Goal: Check status: Check status

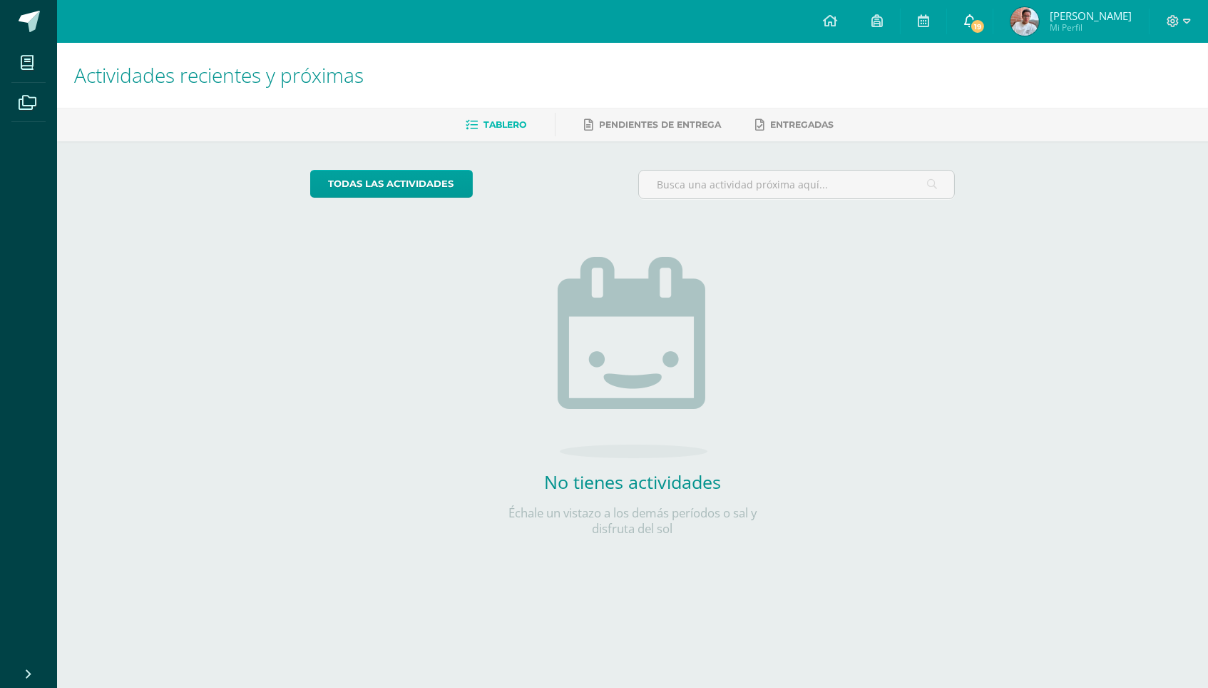
click at [982, 23] on span "19" at bounding box center [978, 27] width 16 height 16
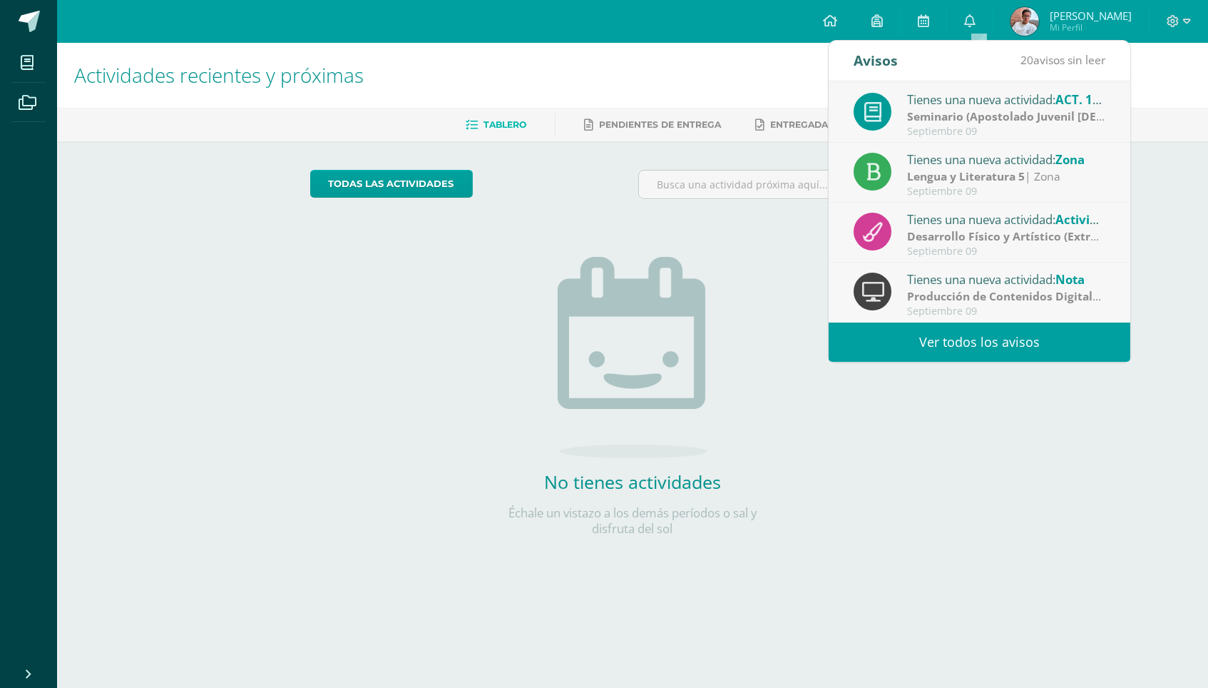
scroll to position [237, 0]
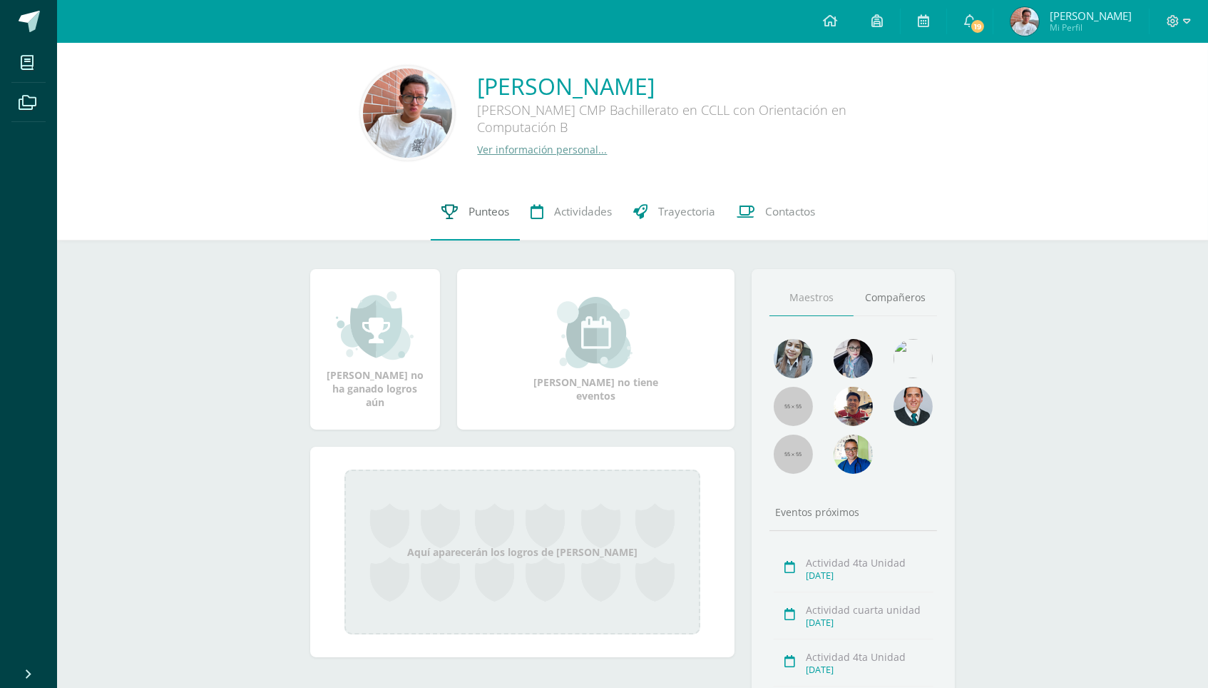
click at [486, 225] on link "Punteos" at bounding box center [475, 211] width 89 height 57
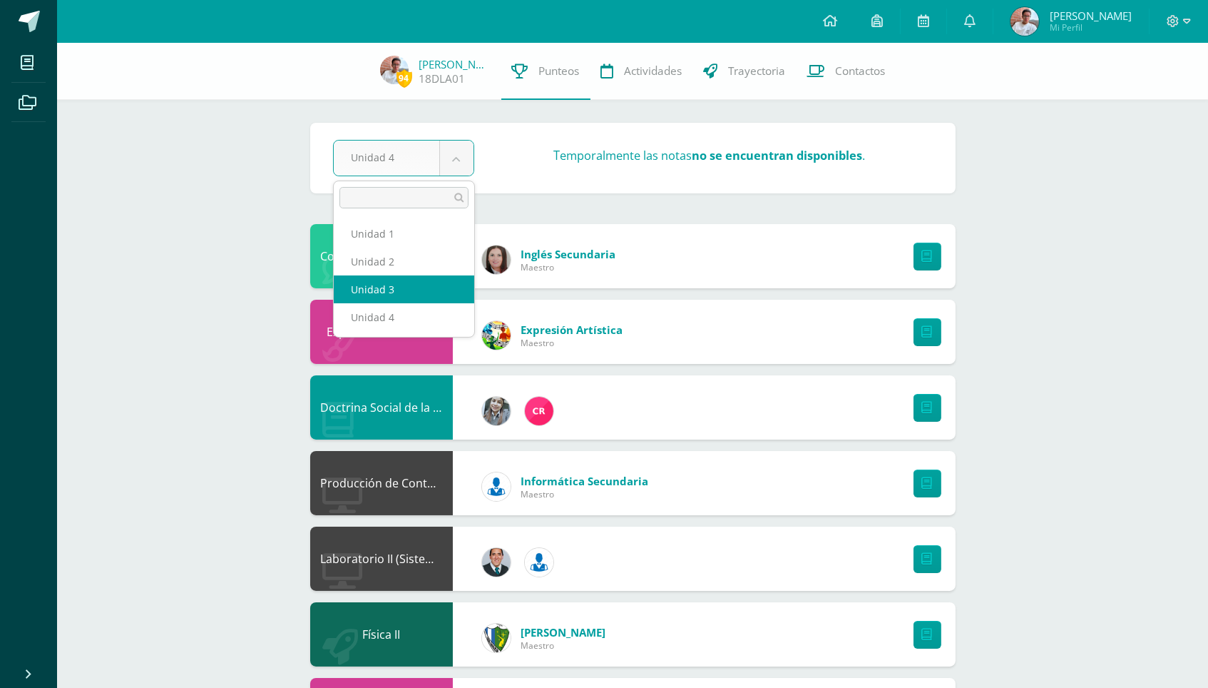
select select "Unidad 3"
